Goal: Task Accomplishment & Management: Complete application form

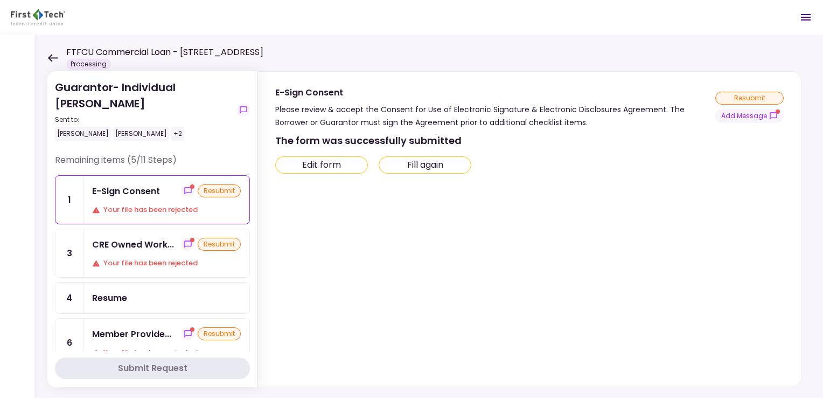
click at [422, 164] on button "Fill again" at bounding box center [425, 164] width 93 height 17
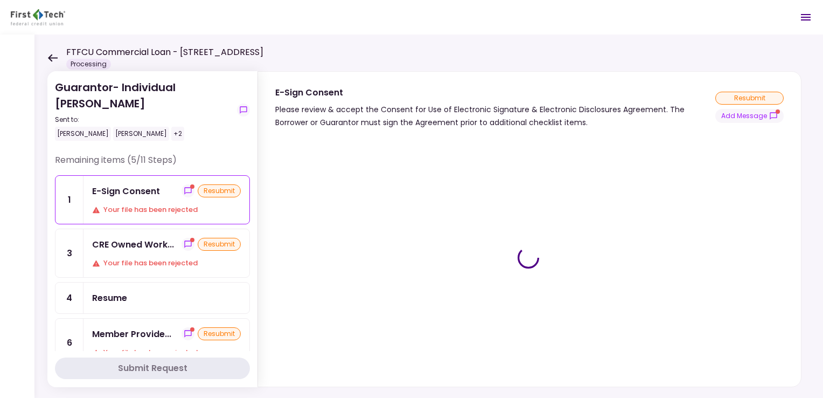
type input "***"
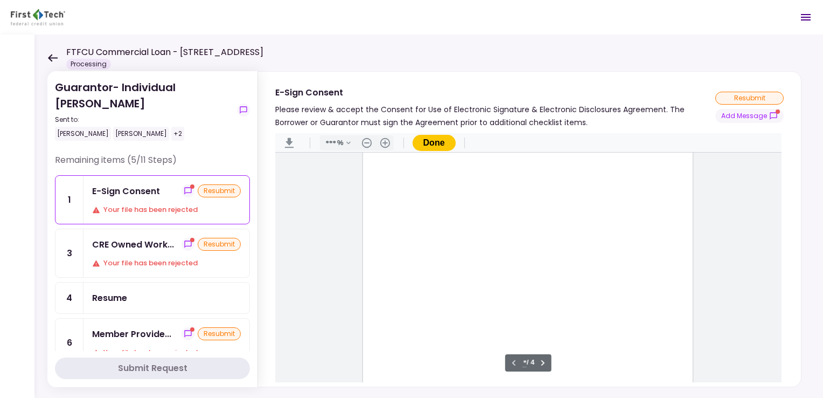
scroll to position [206, 0]
click at [726, 277] on main "Sign here" at bounding box center [528, 266] width 506 height 229
click at [429, 142] on button "Done" at bounding box center [434, 143] width 43 height 16
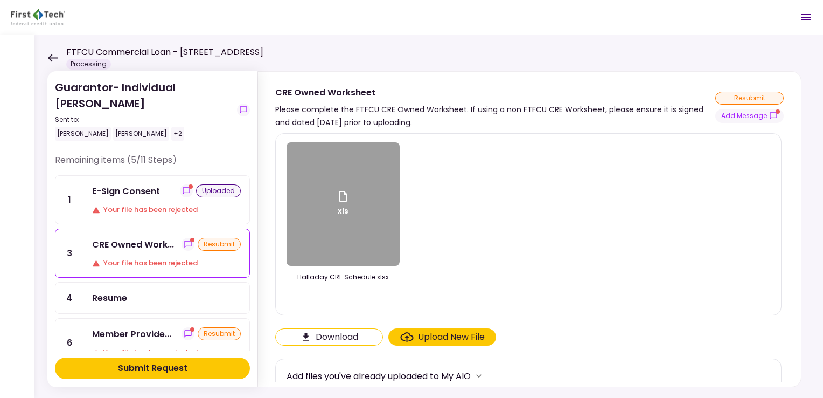
click at [733, 99] on div "resubmit" at bounding box center [749, 98] width 68 height 13
click at [149, 187] on div "E-Sign Consent" at bounding box center [126, 190] width 68 height 13
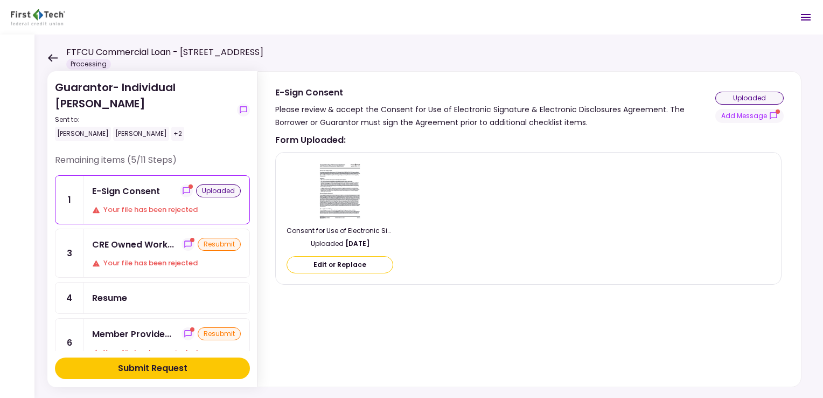
click at [135, 248] on div "CRE Owned Work..." at bounding box center [133, 244] width 82 height 13
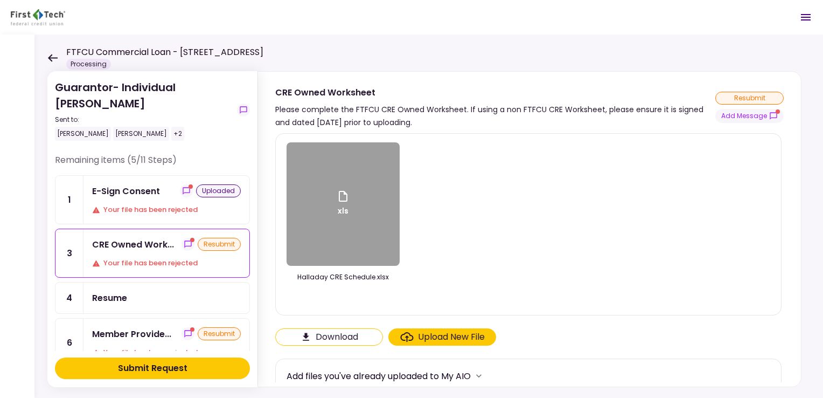
click at [326, 228] on div "xls" at bounding box center [343, 203] width 113 height 123
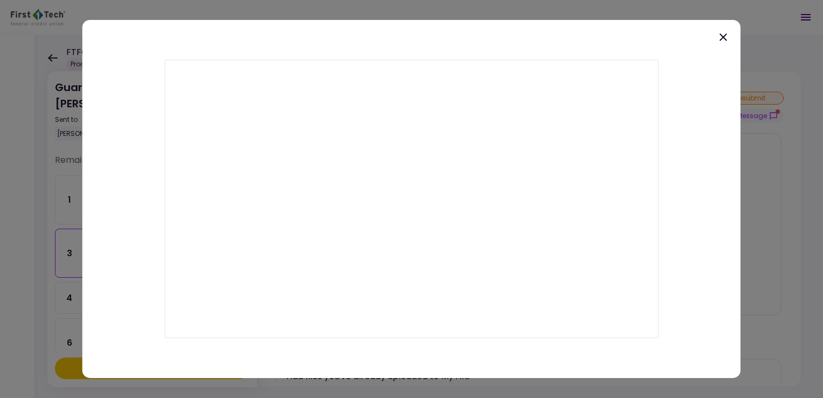
click at [719, 40] on icon at bounding box center [723, 37] width 13 height 13
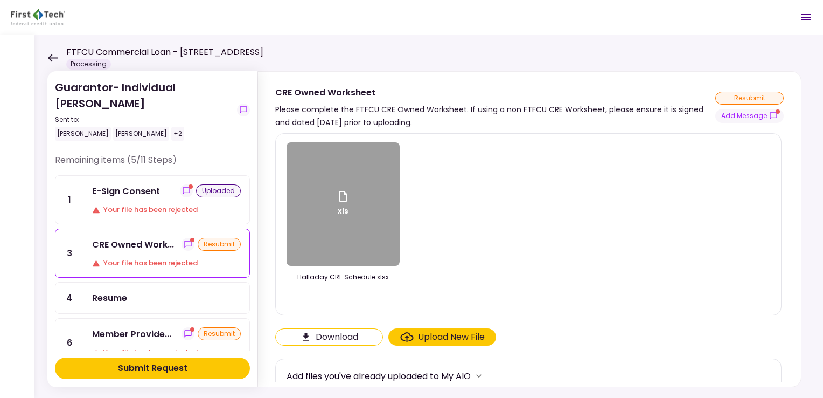
click at [440, 342] on div "Upload New File" at bounding box center [451, 336] width 67 height 13
click at [0, 0] on input "Upload New File" at bounding box center [0, 0] width 0 height 0
click at [421, 340] on div "Upload New File" at bounding box center [451, 336] width 67 height 13
click at [0, 0] on input "Upload New File" at bounding box center [0, 0] width 0 height 0
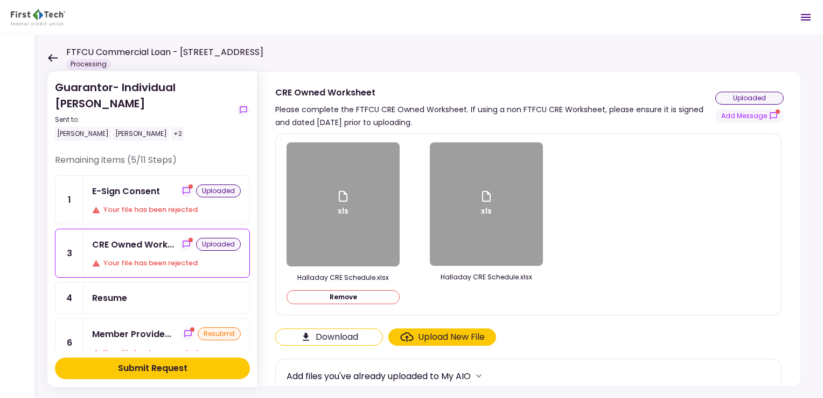
click at [328, 301] on button "Remove" at bounding box center [343, 297] width 113 height 14
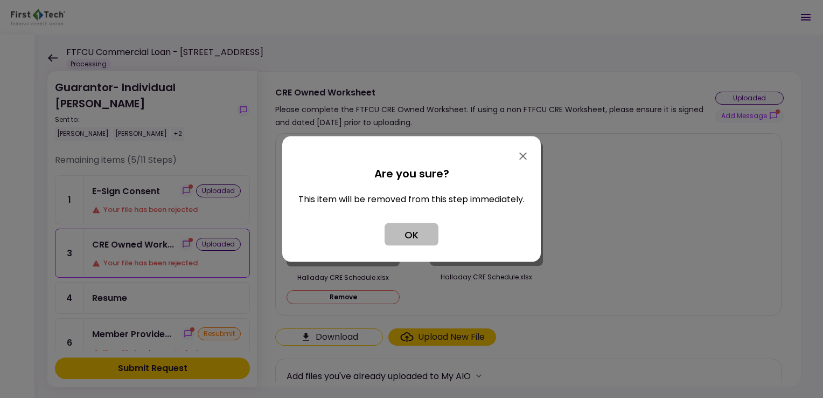
click at [410, 240] on button "OK" at bounding box center [412, 234] width 54 height 23
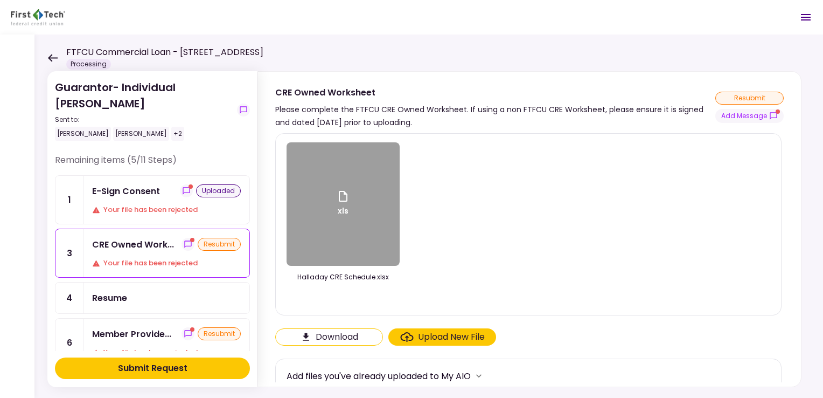
click at [212, 248] on div "resubmit" at bounding box center [219, 244] width 43 height 13
click at [731, 97] on div "resubmit" at bounding box center [749, 98] width 68 height 13
click at [130, 300] on div "Resume" at bounding box center [166, 297] width 149 height 13
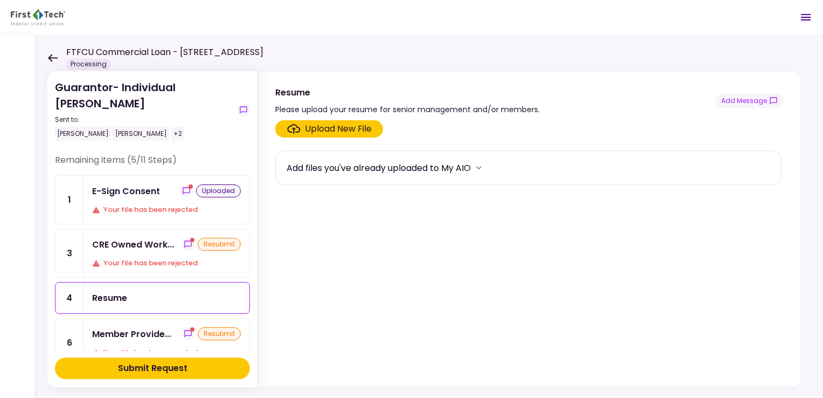
click at [142, 249] on div "CRE Owned Work..." at bounding box center [133, 244] width 82 height 13
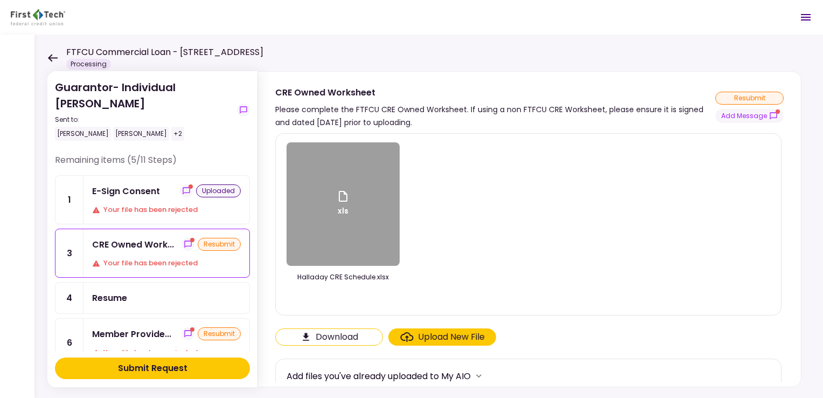
scroll to position [9, 0]
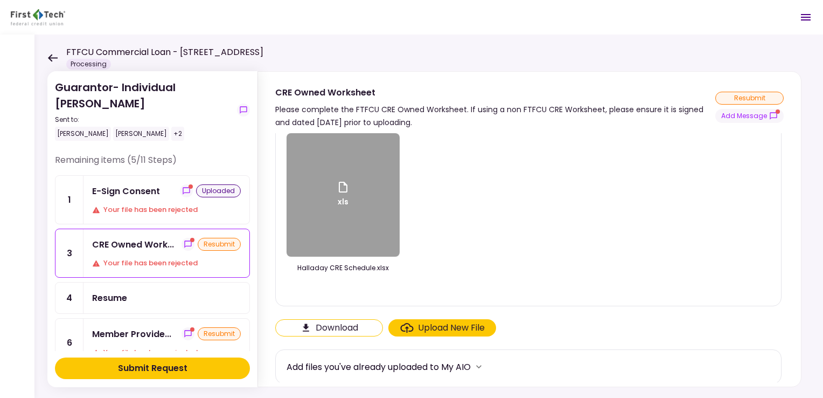
click at [483, 366] on icon "more" at bounding box center [478, 366] width 11 height 11
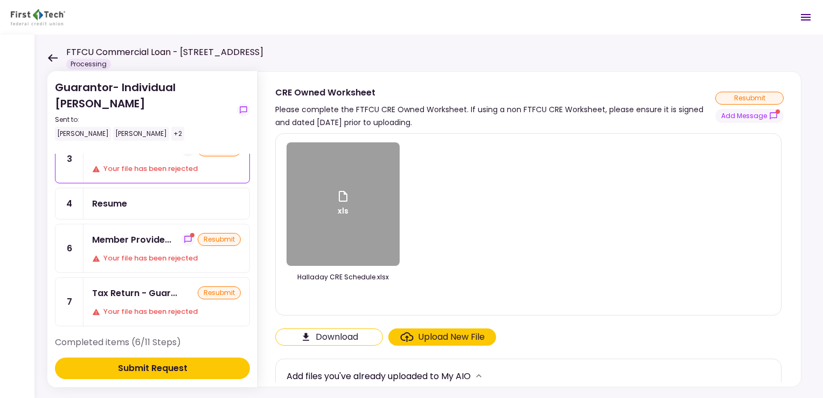
scroll to position [100, 0]
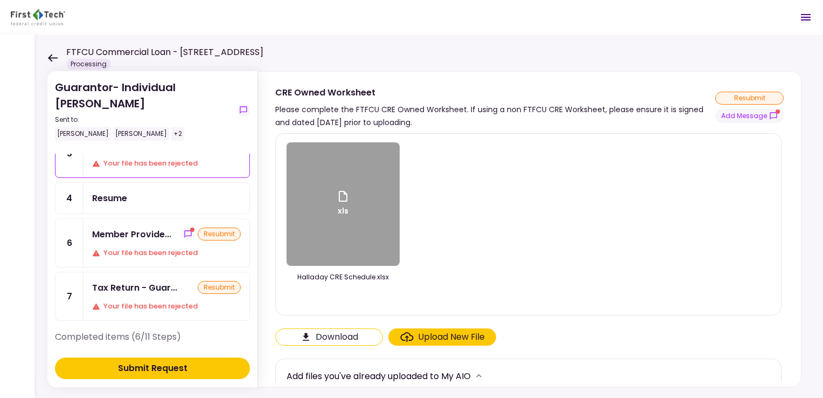
click at [120, 238] on div "Member Provide... resubmit Your file has been rejected" at bounding box center [166, 243] width 166 height 48
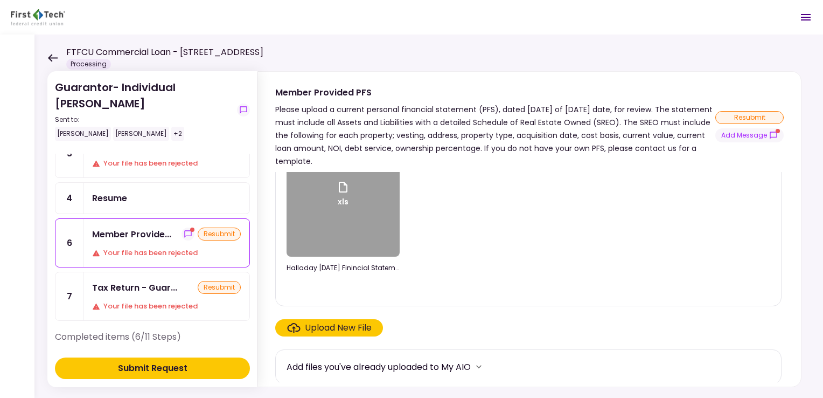
scroll to position [46, 0]
click at [330, 226] on div "xls" at bounding box center [343, 196] width 113 height 123
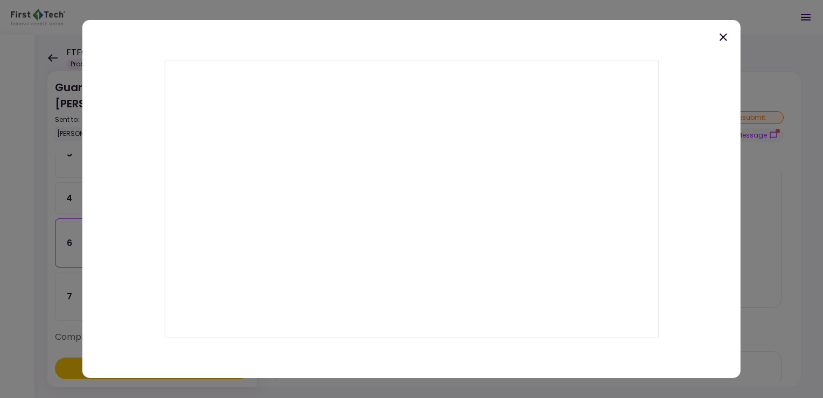
click at [720, 34] on icon at bounding box center [723, 37] width 13 height 13
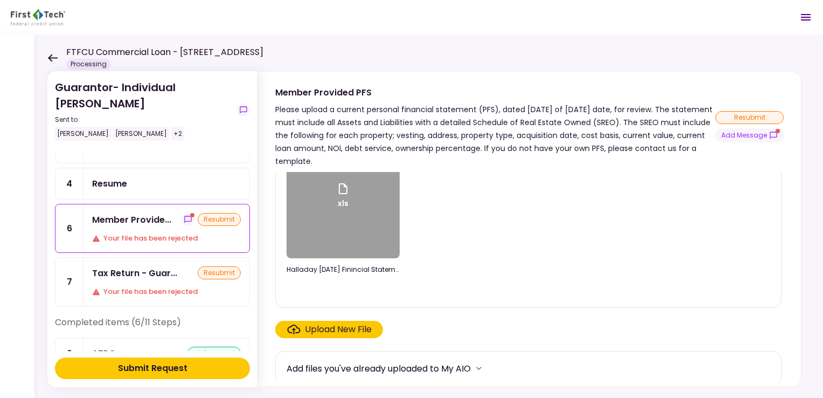
scroll to position [130, 0]
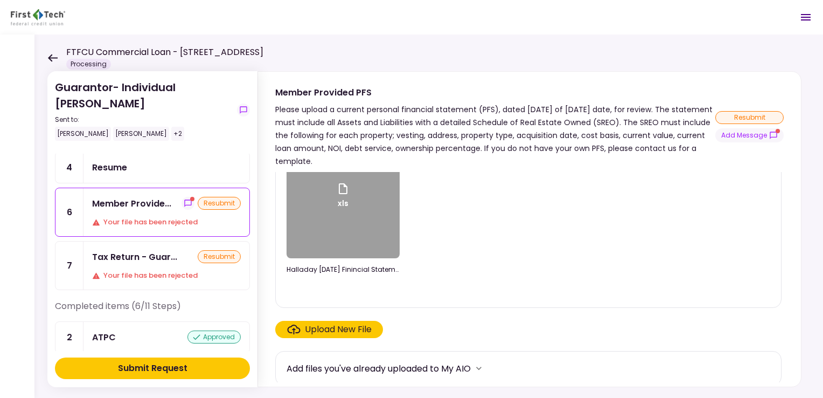
click at [140, 270] on div "Your file has been rejected" at bounding box center [166, 275] width 149 height 11
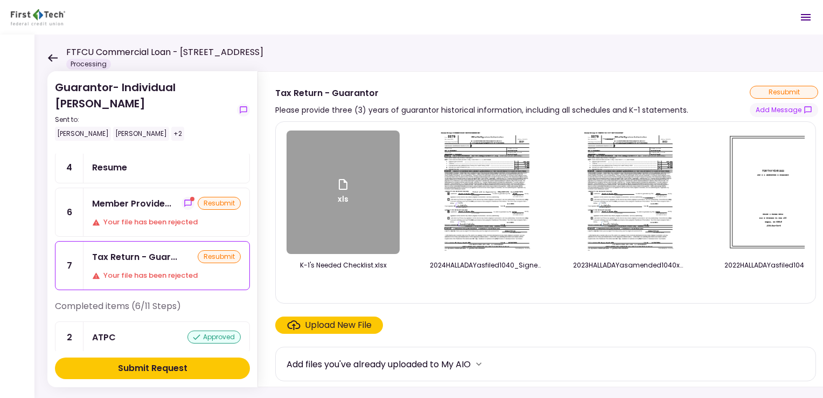
click at [337, 196] on div "xls" at bounding box center [343, 192] width 13 height 29
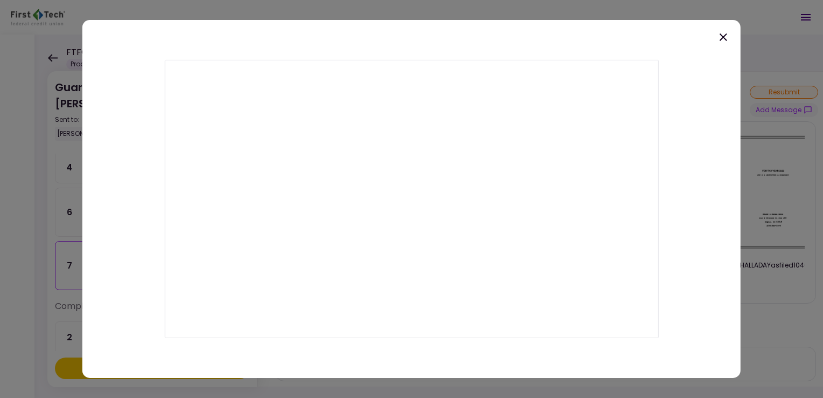
click at [722, 37] on icon at bounding box center [723, 37] width 13 height 13
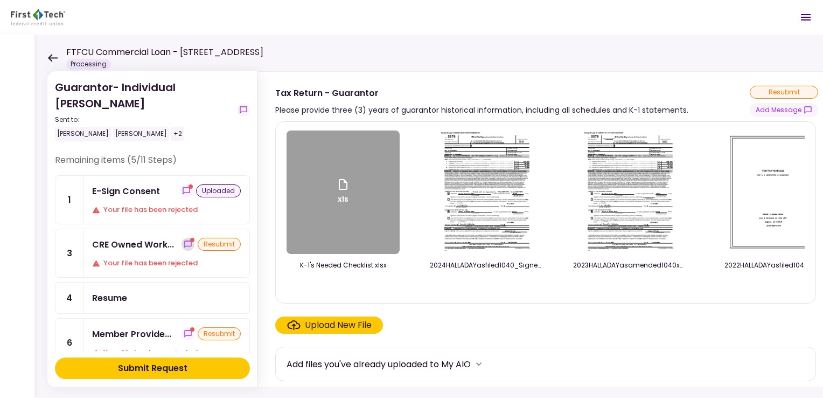
click at [184, 242] on icon "show-messages" at bounding box center [188, 244] width 9 height 9
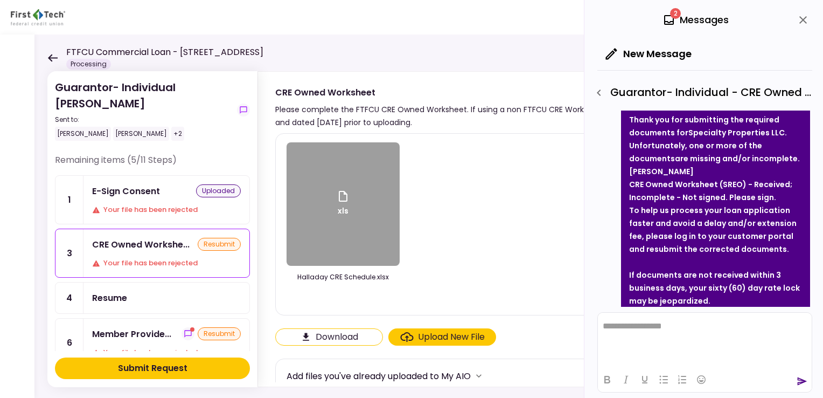
scroll to position [71, 0]
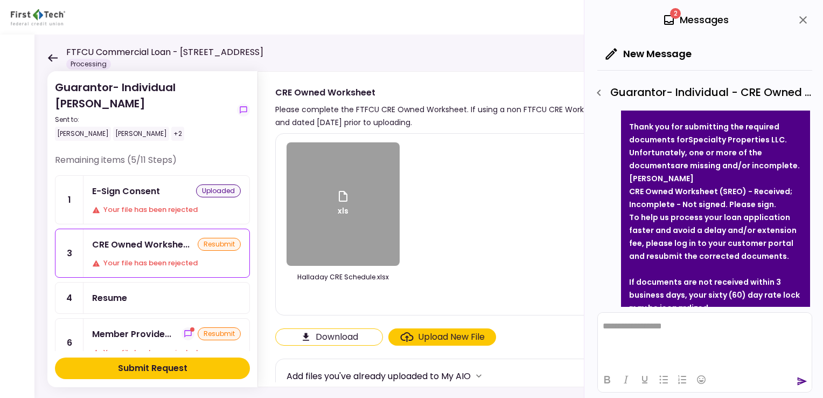
click at [340, 225] on div "xls" at bounding box center [343, 203] width 113 height 123
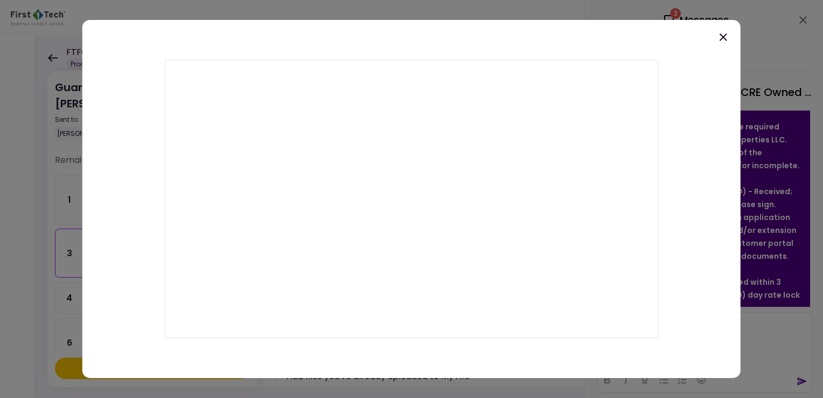
click at [330, 53] on div at bounding box center [411, 199] width 658 height 358
click at [724, 36] on icon at bounding box center [724, 37] width 8 height 8
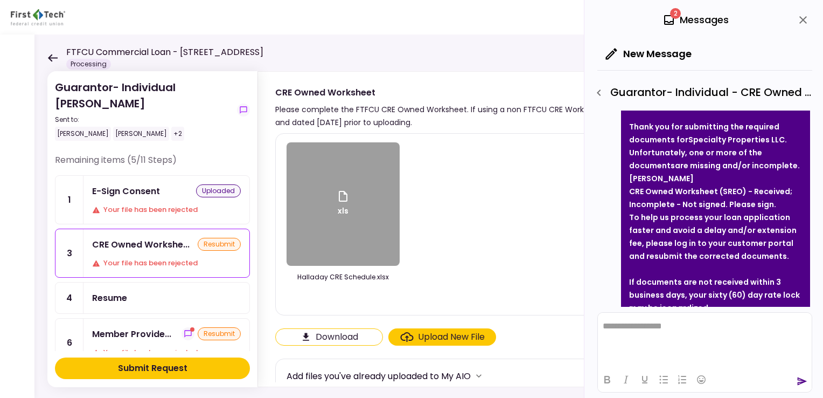
scroll to position [54, 0]
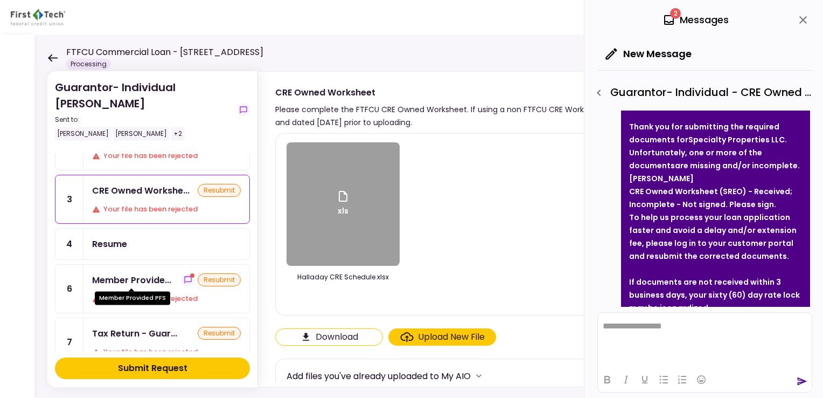
click at [127, 279] on div "Member Provide..." at bounding box center [131, 279] width 79 height 13
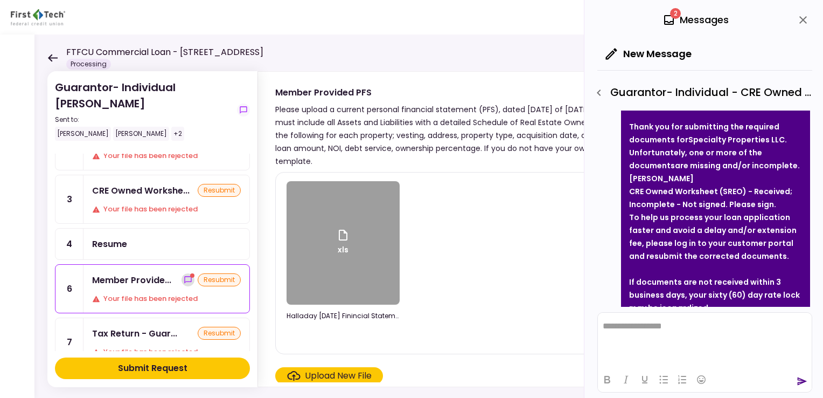
click at [184, 276] on icon "show-messages" at bounding box center [187, 279] width 7 height 7
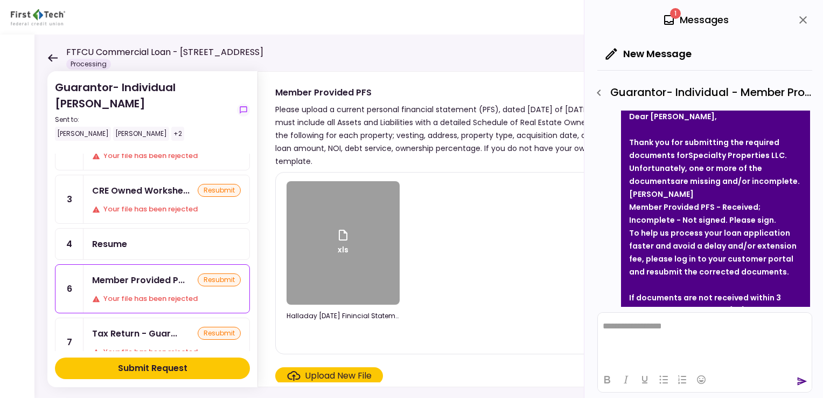
scroll to position [71, 0]
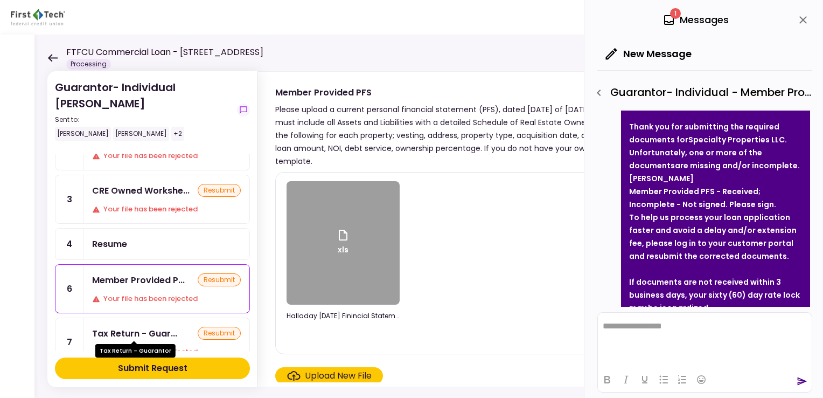
click at [138, 331] on div "Tax Return - Guar..." at bounding box center [134, 332] width 85 height 13
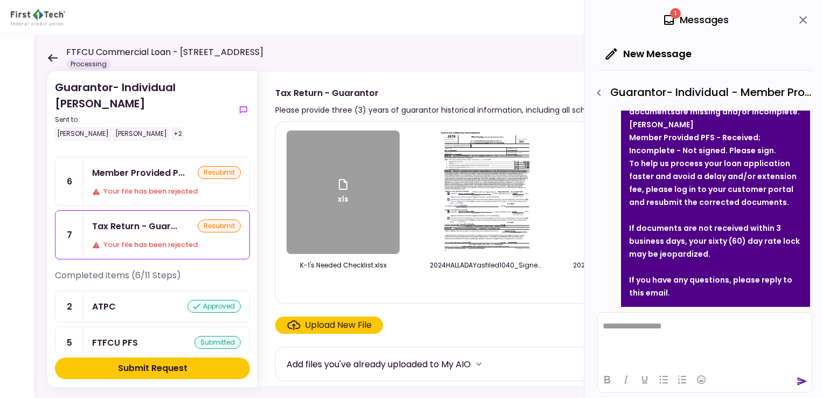
scroll to position [162, 0]
click at [214, 221] on div "resubmit" at bounding box center [219, 225] width 43 height 13
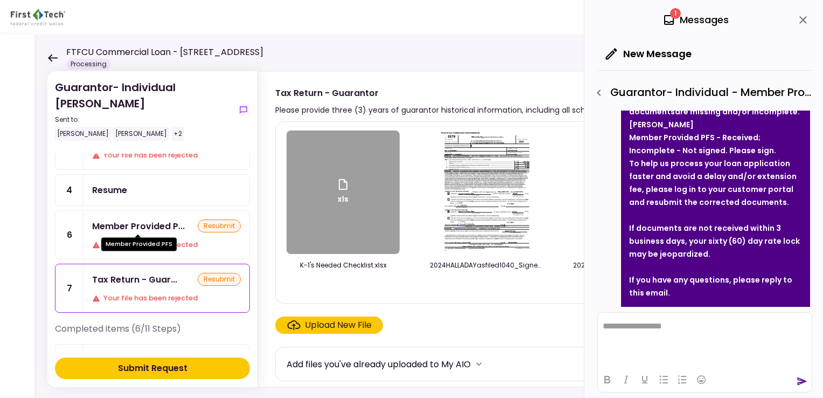
click at [128, 227] on div "Member Provided P..." at bounding box center [138, 225] width 93 height 13
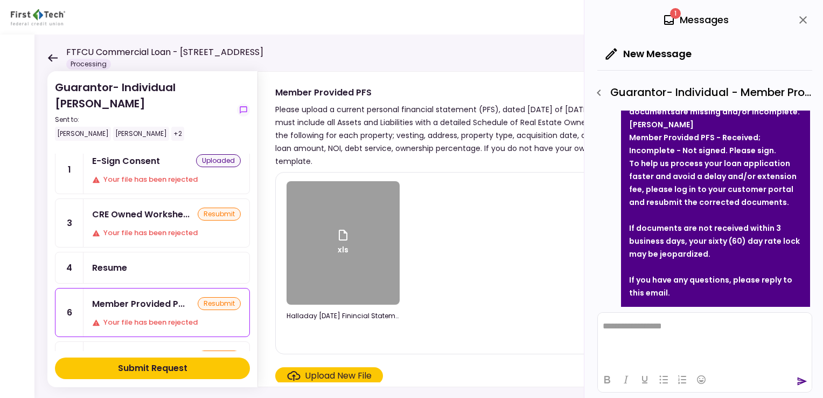
scroll to position [54, 0]
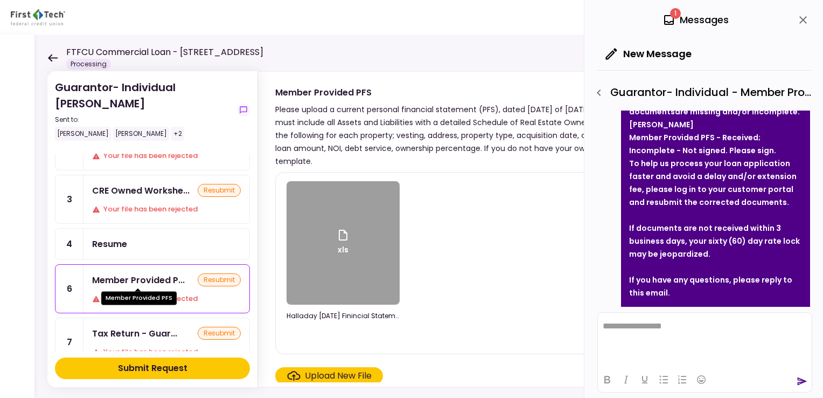
click at [121, 276] on div "Member Provided P..." at bounding box center [138, 279] width 93 height 13
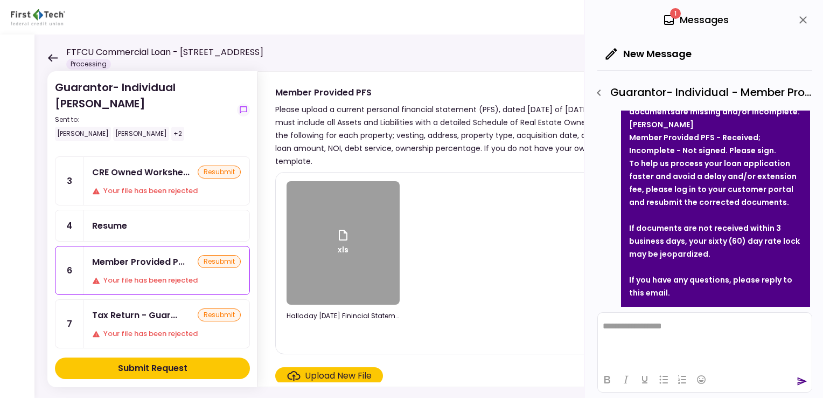
scroll to position [108, 0]
